Goal: Task Accomplishment & Management: Complete application form

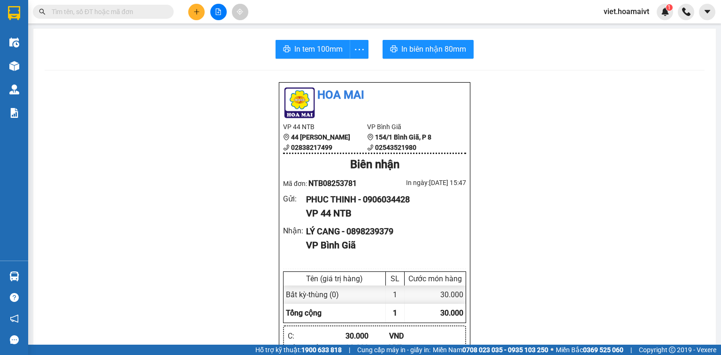
click at [148, 13] on input "text" at bounding box center [107, 12] width 111 height 10
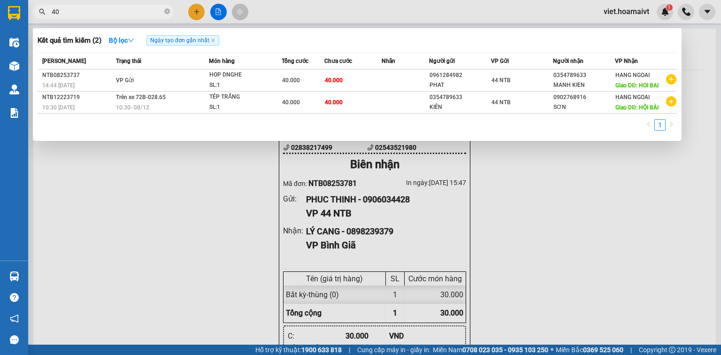
type input "406"
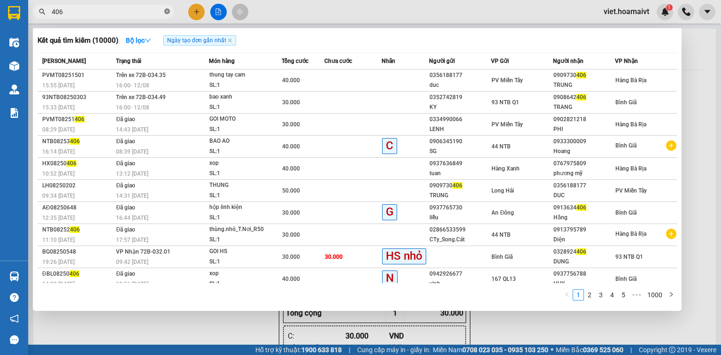
click at [168, 13] on icon "close-circle" at bounding box center [167, 11] width 6 height 6
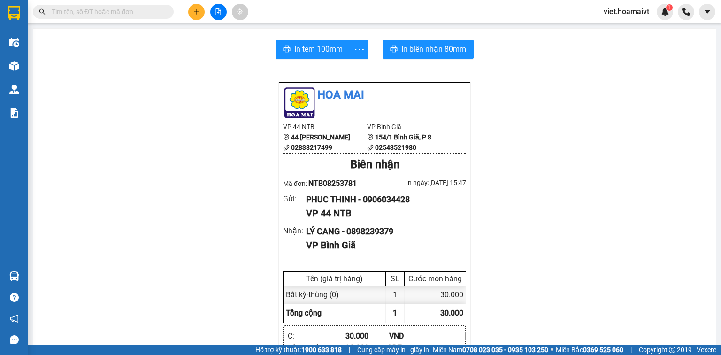
click at [158, 13] on input "text" at bounding box center [107, 12] width 111 height 10
click at [195, 12] on icon "plus" at bounding box center [196, 11] width 7 height 7
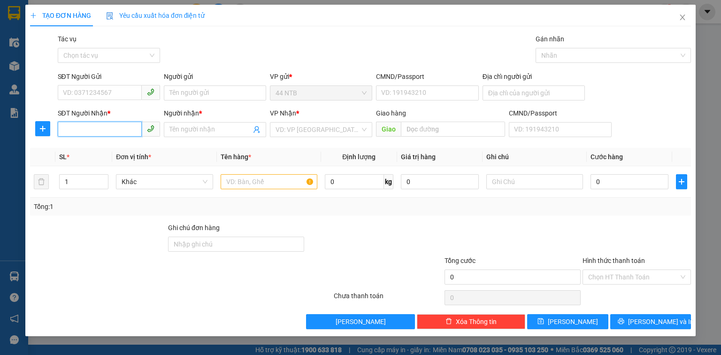
click at [117, 130] on input "SĐT Người Nhận *" at bounding box center [100, 129] width 84 height 15
click at [128, 127] on input "SĐT Người Nhận *" at bounding box center [100, 129] width 84 height 15
type input "0908164126"
click at [122, 148] on div "0908164126 - Vinh" at bounding box center [108, 148] width 91 height 10
type input "Vinh"
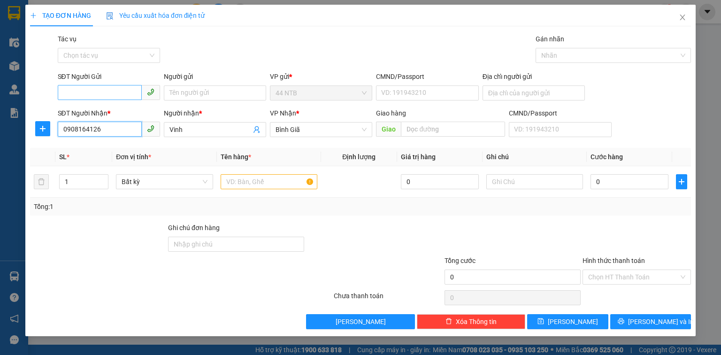
type input "0908164126"
click at [99, 92] on input "SĐT Người Gửi" at bounding box center [100, 92] width 84 height 15
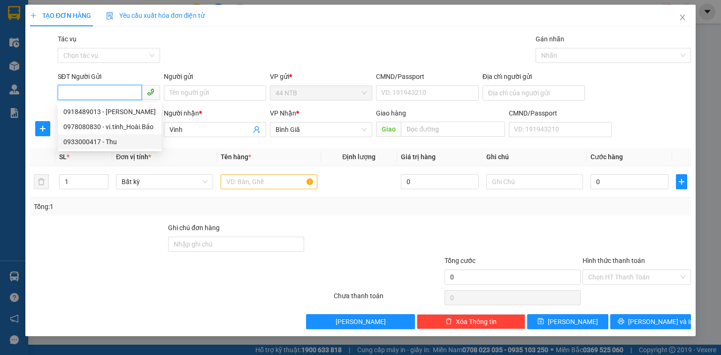
click at [107, 141] on div "0933000417 - Thu" at bounding box center [109, 142] width 93 height 10
type input "0933000417"
type input "Thu"
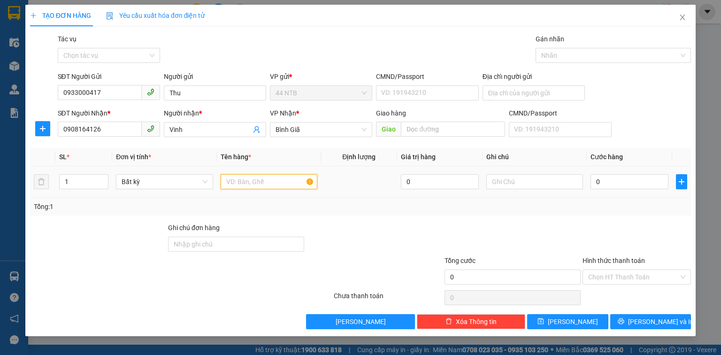
click at [225, 182] on input "text" at bounding box center [269, 181] width 97 height 15
type input "thùng cmr"
click at [622, 180] on input "0" at bounding box center [630, 181] width 78 height 15
type input "3"
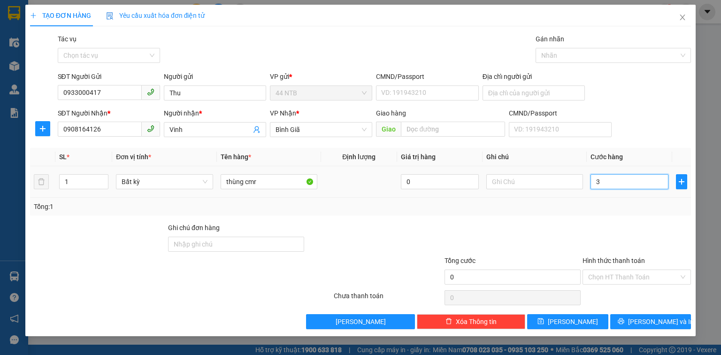
type input "3"
type input "30"
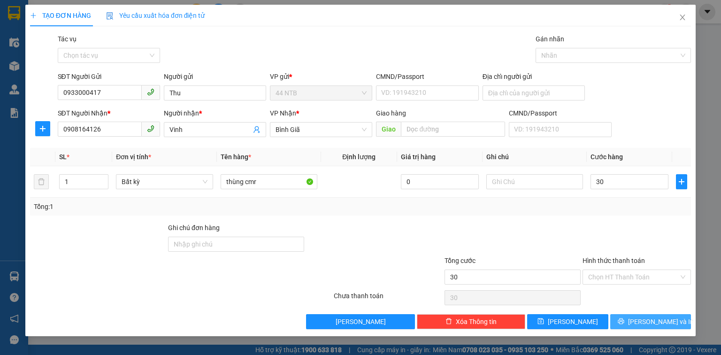
type input "30.000"
click at [625, 322] on icon "printer" at bounding box center [621, 321] width 7 height 7
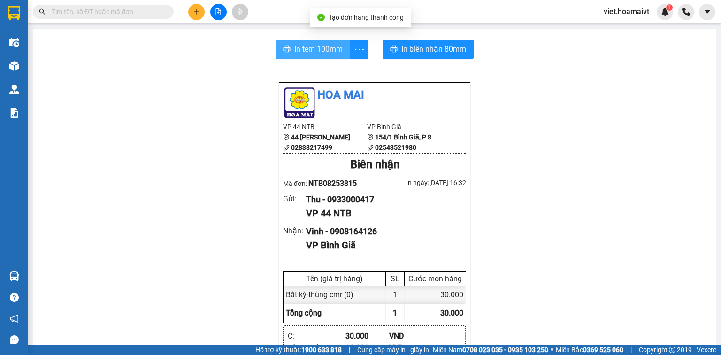
click at [336, 46] on span "In tem 100mm" at bounding box center [318, 49] width 48 height 12
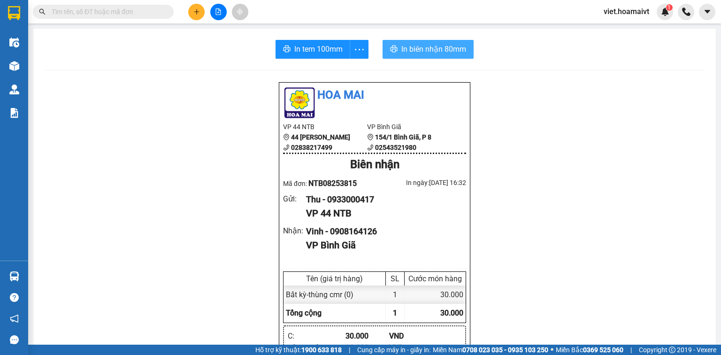
drag, startPoint x: 423, startPoint y: 48, endPoint x: 470, endPoint y: 68, distance: 51.4
click at [424, 48] on span "In biên nhận 80mm" at bounding box center [434, 49] width 65 height 12
click at [197, 15] on button at bounding box center [196, 12] width 16 height 16
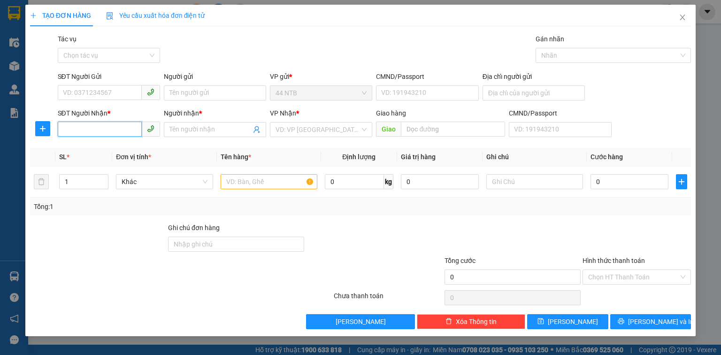
click at [128, 122] on input "SĐT Người Nhận *" at bounding box center [100, 129] width 84 height 15
click at [62, 131] on input "246" at bounding box center [100, 129] width 84 height 15
type input "0386980246"
click at [113, 147] on div "0386980246 - Thắng" at bounding box center [108, 148] width 91 height 10
type input "Thắng"
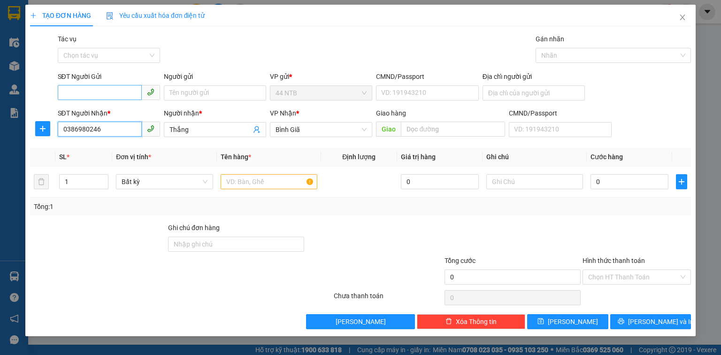
type input "0386980246"
click at [118, 93] on input "SĐT Người Gửi" at bounding box center [100, 92] width 84 height 15
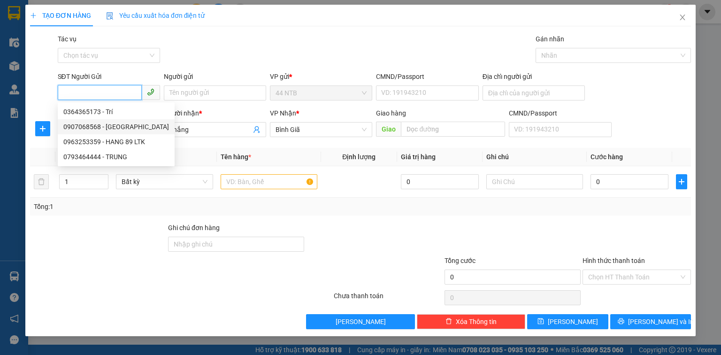
click at [124, 124] on div "0907068568 - Vũ Hải" at bounding box center [116, 127] width 106 height 10
type input "0907068568"
type input "Vũ Hải"
type input "062093000009"
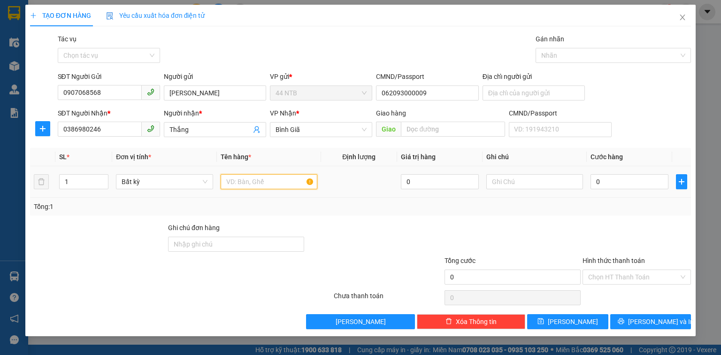
click at [259, 182] on input "text" at bounding box center [269, 181] width 97 height 15
type input "tép gt"
click at [597, 184] on input "0" at bounding box center [630, 181] width 78 height 15
type input "3"
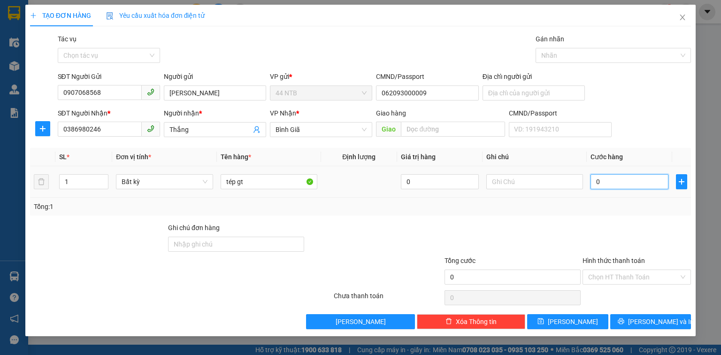
type input "3"
type input "30"
type input "30.000"
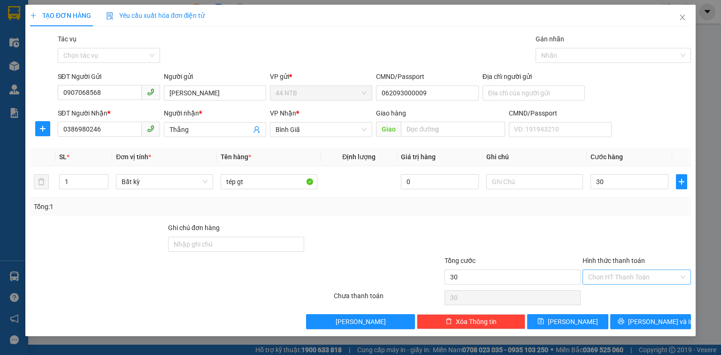
type input "30.000"
drag, startPoint x: 605, startPoint y: 275, endPoint x: 605, endPoint y: 300, distance: 24.9
click at [605, 276] on input "Hình thức thanh toán" at bounding box center [633, 277] width 91 height 14
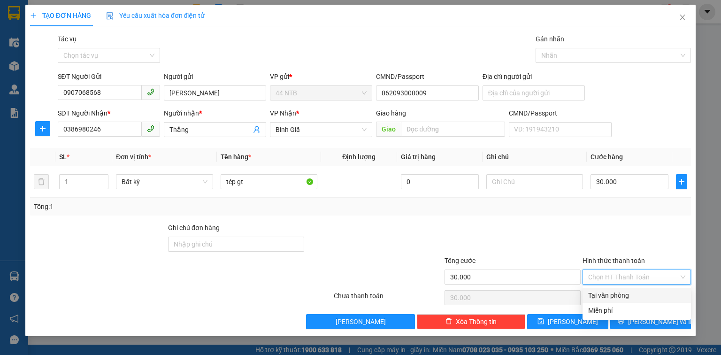
click at [605, 300] on div "Tại văn phòng" at bounding box center [636, 295] width 97 height 10
type input "0"
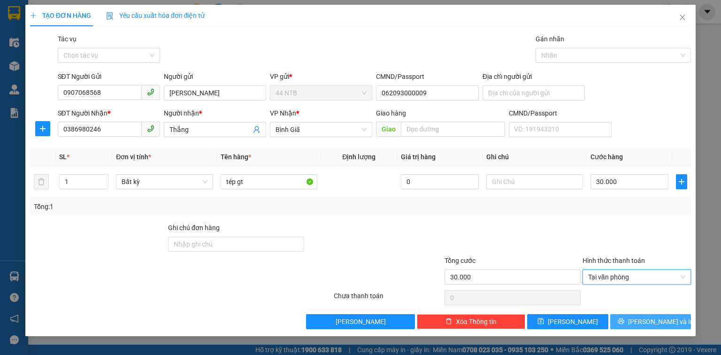
click at [626, 324] on button "Lưu và In" at bounding box center [650, 321] width 81 height 15
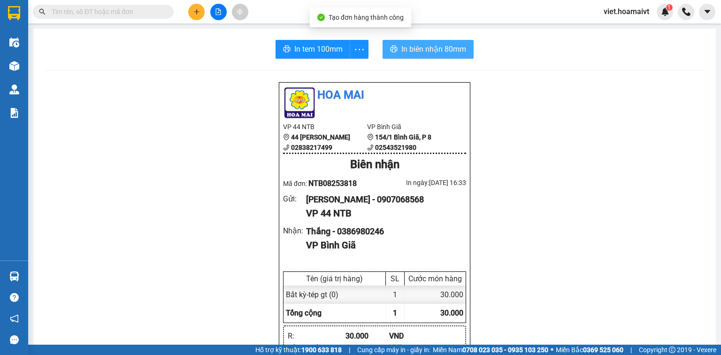
drag, startPoint x: 419, startPoint y: 47, endPoint x: 543, endPoint y: 90, distance: 131.1
click at [420, 47] on span "In biên nhận 80mm" at bounding box center [434, 49] width 65 height 12
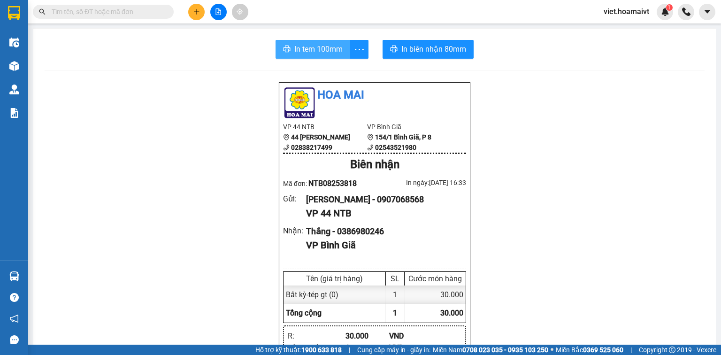
click at [319, 49] on span "In tem 100mm" at bounding box center [318, 49] width 48 height 12
click at [198, 10] on icon "plus" at bounding box center [196, 11] width 7 height 7
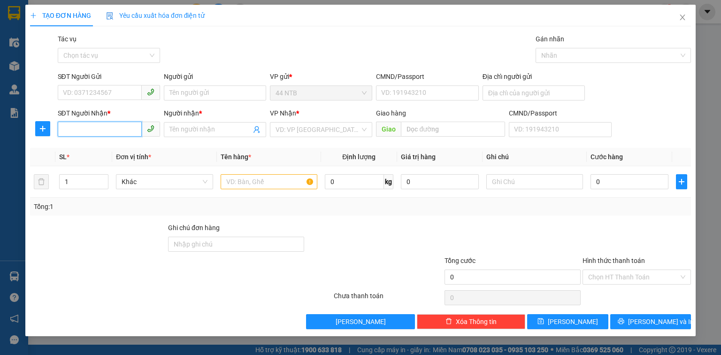
click at [128, 127] on input "SĐT Người Nhận *" at bounding box center [100, 129] width 84 height 15
type input "9935"
click at [123, 150] on div "0938179935 - Thuần" at bounding box center [108, 148] width 91 height 10
type input "31_T.Q.Phách_Q1"
type input "0938179935"
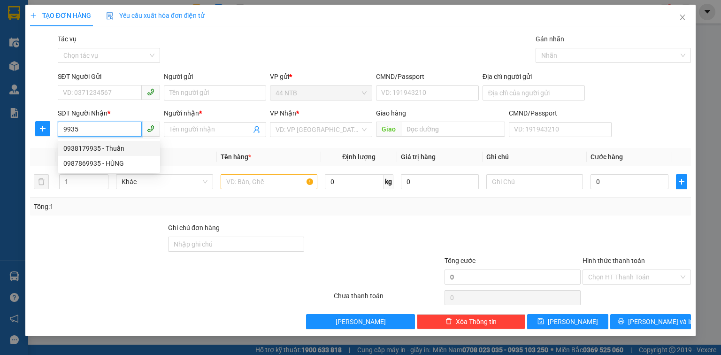
type input "Thuần"
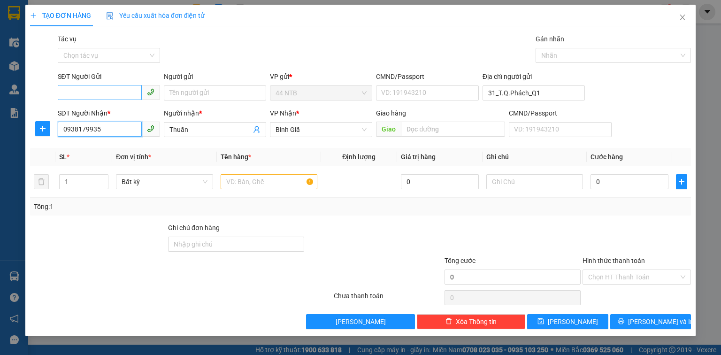
type input "0938179935"
click at [115, 88] on input "SĐT Người Gửi" at bounding box center [100, 92] width 84 height 15
click at [121, 114] on div "0976968511 - Quốc" at bounding box center [108, 112] width 91 height 10
type input "0976968511"
type input "Quốc"
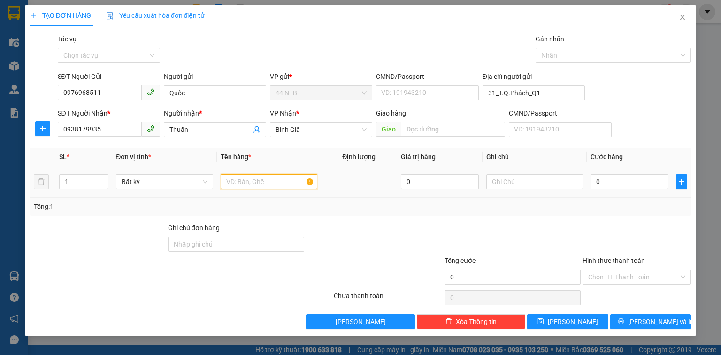
click at [231, 182] on input "text" at bounding box center [269, 181] width 97 height 15
type input "THÙNG DGD"
click at [610, 183] on input "0" at bounding box center [630, 181] width 78 height 15
type input "3"
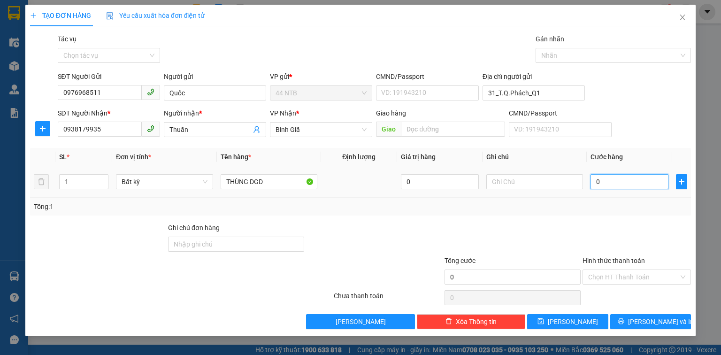
type input "3"
type input "30"
type input "30.000"
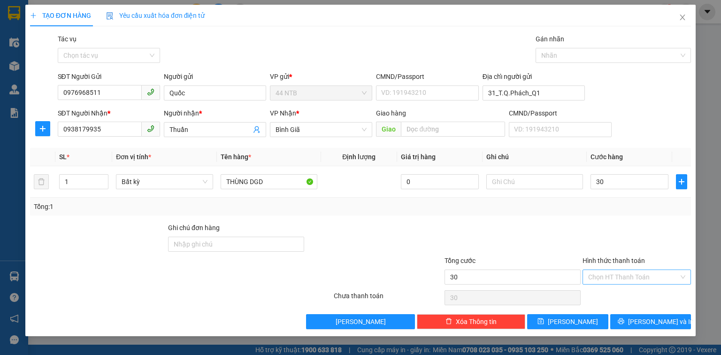
type input "30.000"
click at [614, 276] on input "Hình thức thanh toán" at bounding box center [633, 277] width 91 height 14
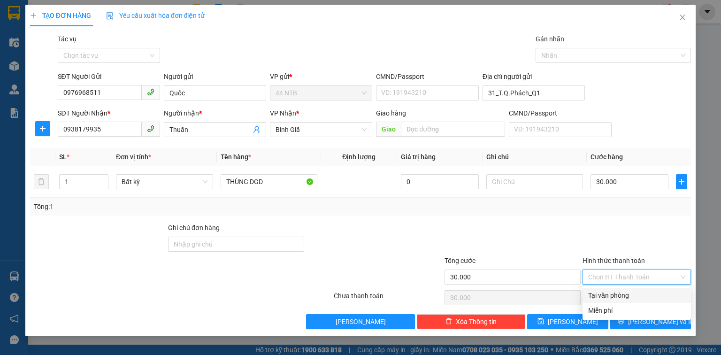
click at [609, 294] on div "Tại văn phòng" at bounding box center [636, 295] width 97 height 10
type input "0"
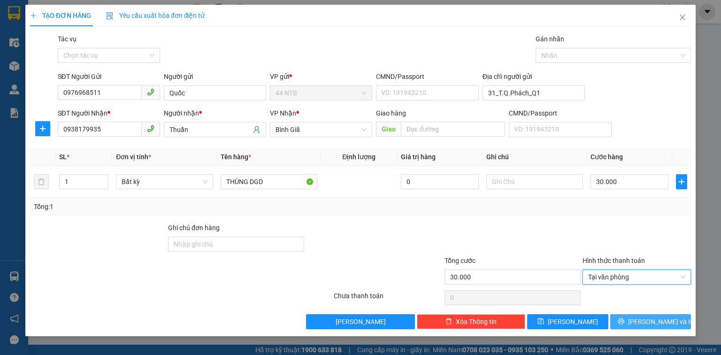
click at [622, 324] on button "Lưu và In" at bounding box center [650, 321] width 81 height 15
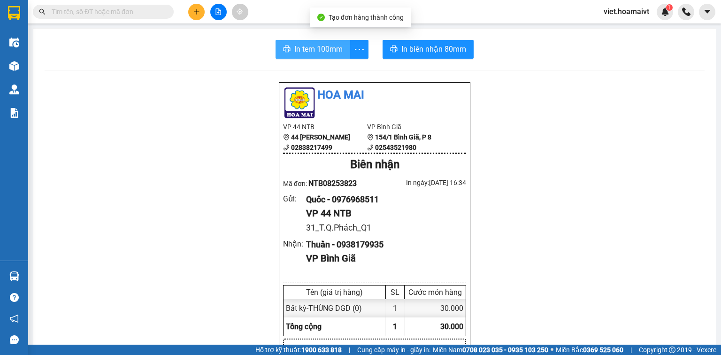
drag, startPoint x: 332, startPoint y: 47, endPoint x: 520, endPoint y: 90, distance: 193.0
click at [338, 47] on span "In tem 100mm" at bounding box center [318, 49] width 48 height 12
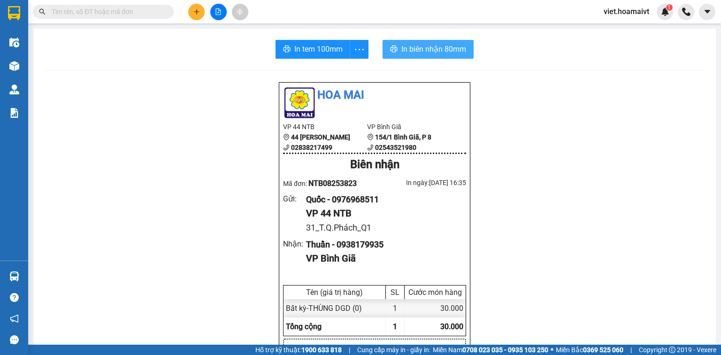
drag, startPoint x: 424, startPoint y: 46, endPoint x: 452, endPoint y: 53, distance: 29.2
click at [424, 46] on span "In biên nhận 80mm" at bounding box center [434, 49] width 65 height 12
click at [195, 11] on icon "plus" at bounding box center [196, 11] width 7 height 7
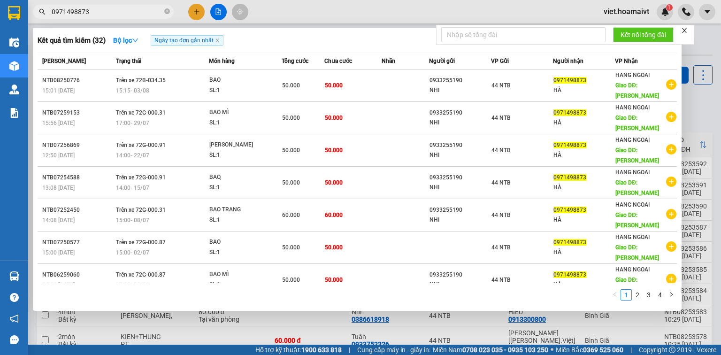
click at [135, 8] on input "0971498873" at bounding box center [107, 12] width 111 height 10
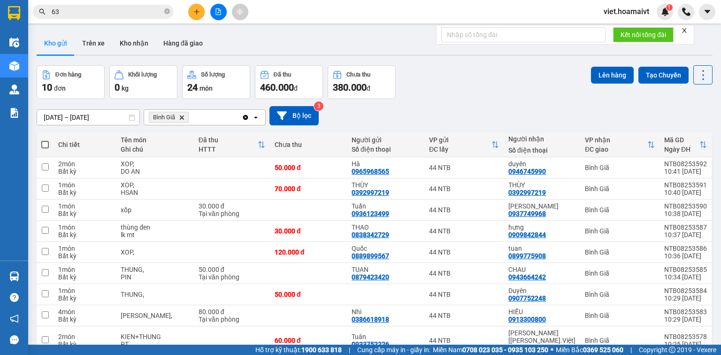
type input "633"
